Goal: Task Accomplishment & Management: Use online tool/utility

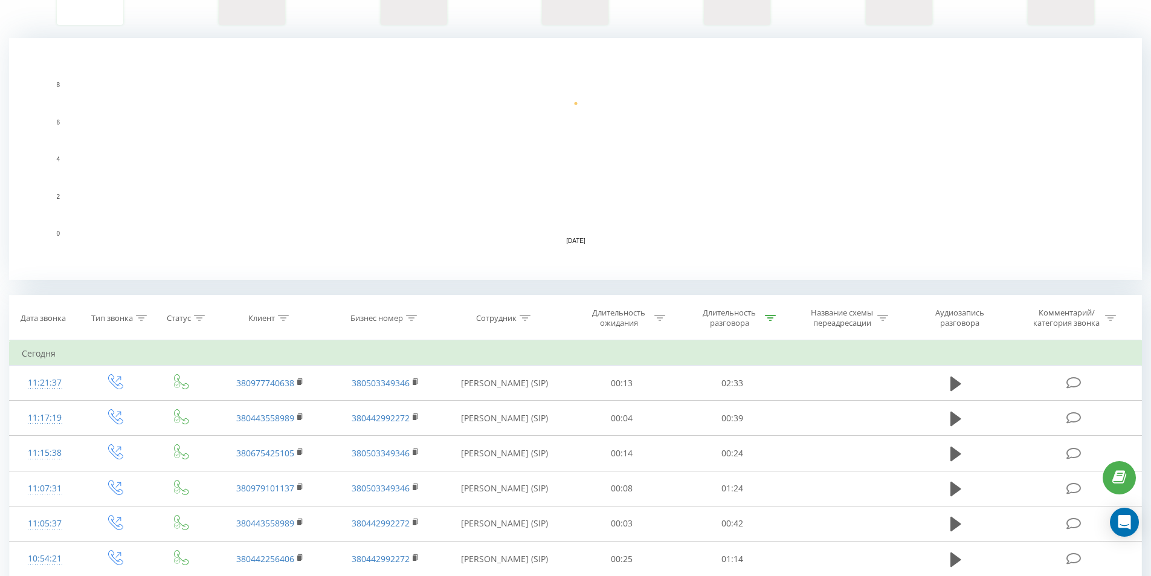
scroll to position [302, 0]
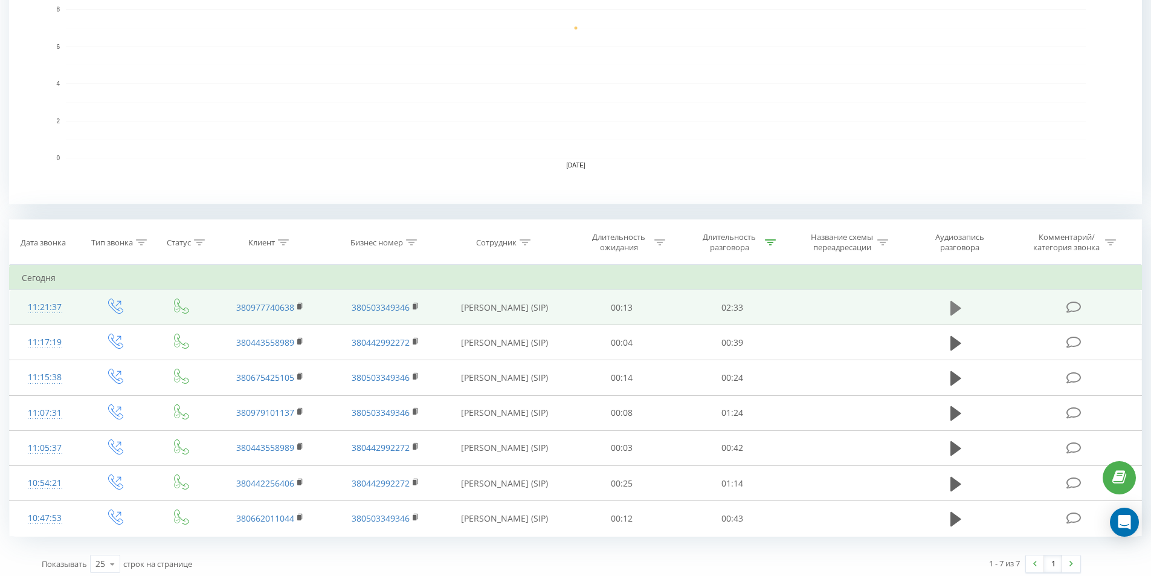
click at [958, 307] on icon at bounding box center [955, 307] width 11 height 15
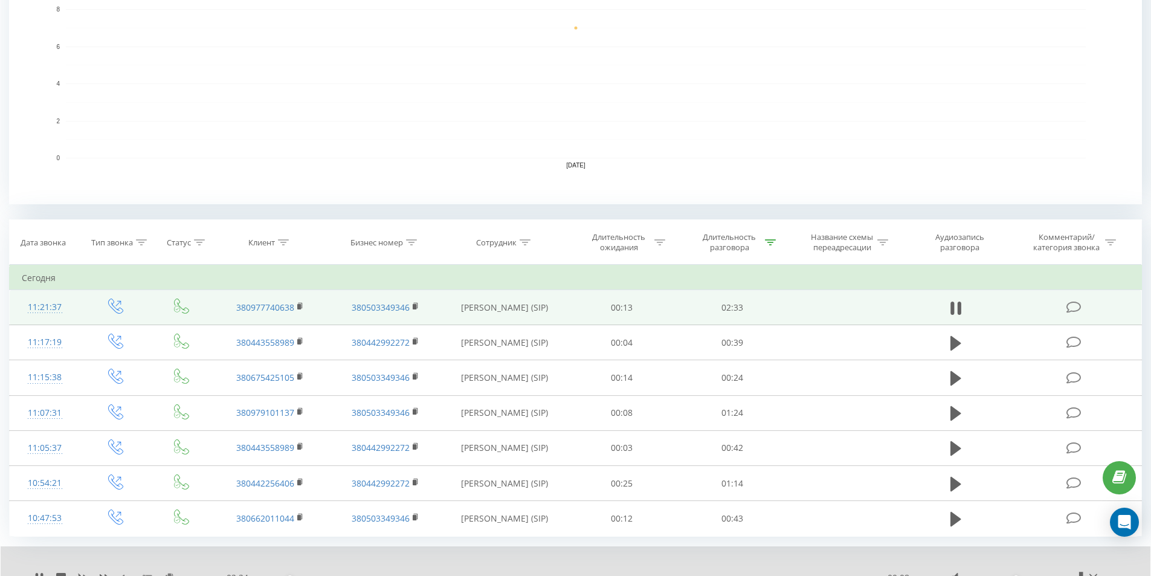
click at [469, 182] on rect "A chart." at bounding box center [575, 84] width 1133 height 242
click at [950, 309] on icon at bounding box center [955, 308] width 11 height 17
click at [959, 308] on icon at bounding box center [955, 307] width 11 height 15
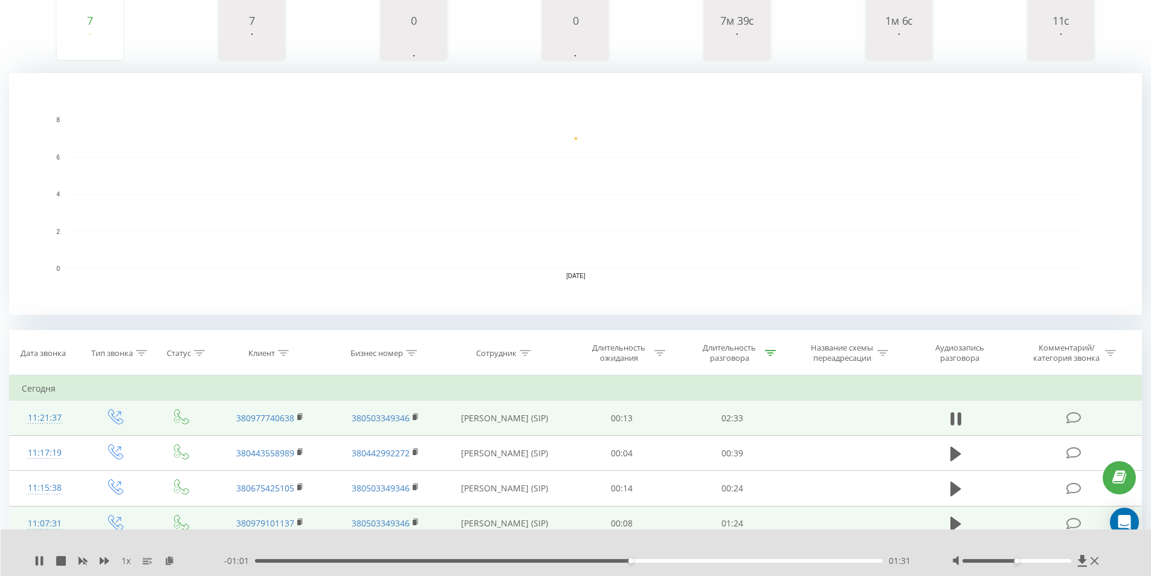
scroll to position [181, 0]
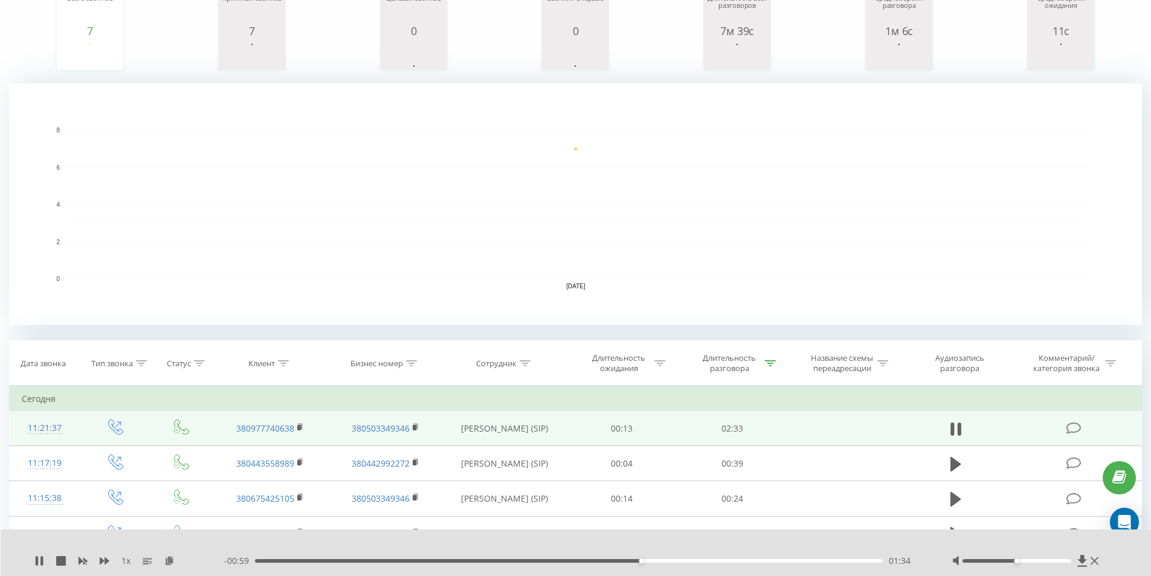
drag, startPoint x: 460, startPoint y: 558, endPoint x: 440, endPoint y: 561, distance: 20.2
click at [440, 560] on div "- 00:59 01:34 01:34" at bounding box center [573, 561] width 698 height 12
drag, startPoint x: 494, startPoint y: 560, endPoint x: 413, endPoint y: 549, distance: 81.8
click at [413, 559] on div "00:38" at bounding box center [569, 561] width 628 height 4
drag, startPoint x: 422, startPoint y: 560, endPoint x: 311, endPoint y: 557, distance: 110.6
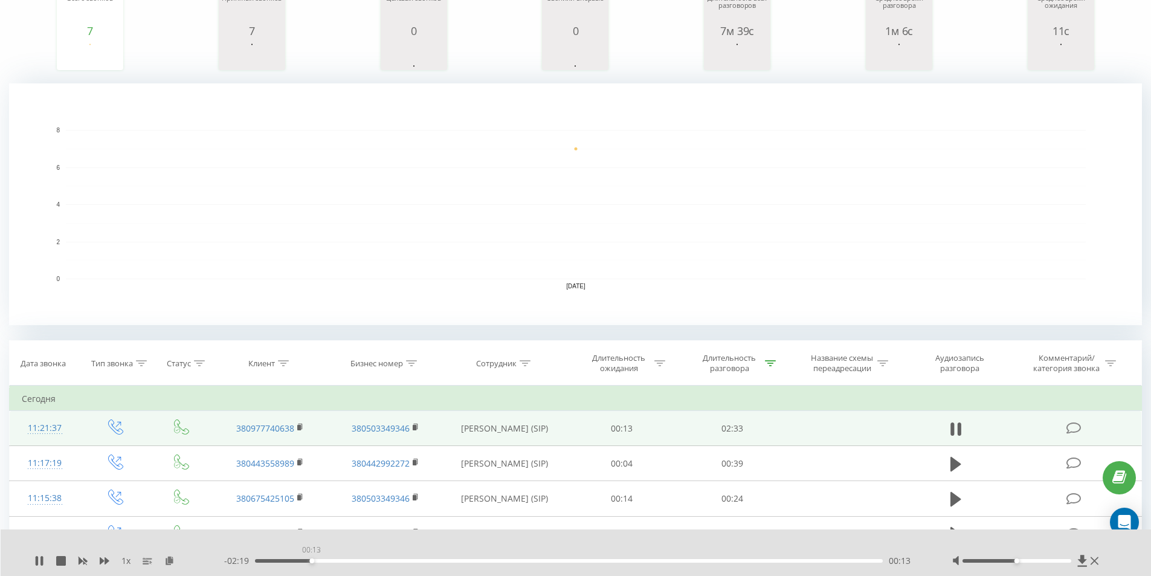
click at [311, 559] on div "00:13" at bounding box center [569, 561] width 628 height 4
